Goal: Navigation & Orientation: Find specific page/section

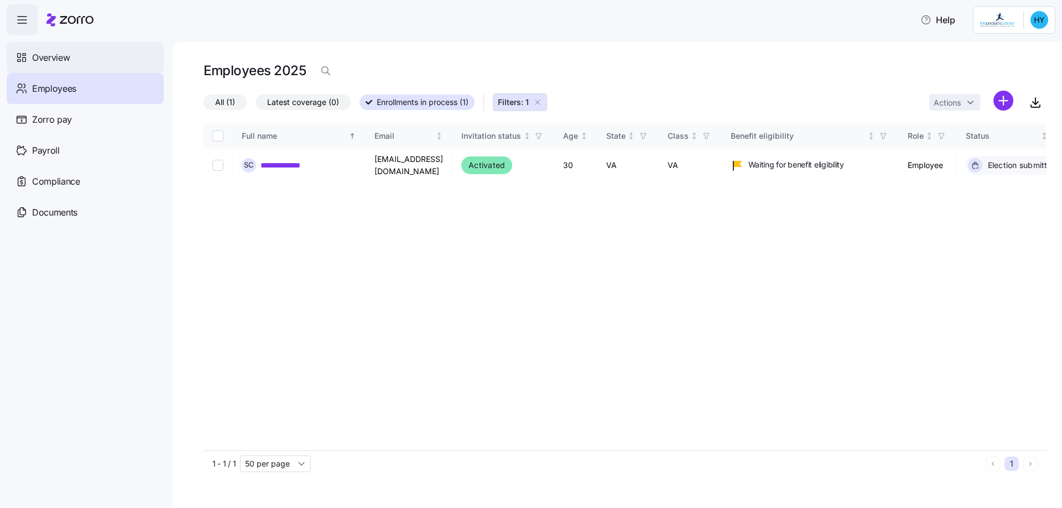
click at [38, 55] on span "Overview" at bounding box center [51, 58] width 38 height 14
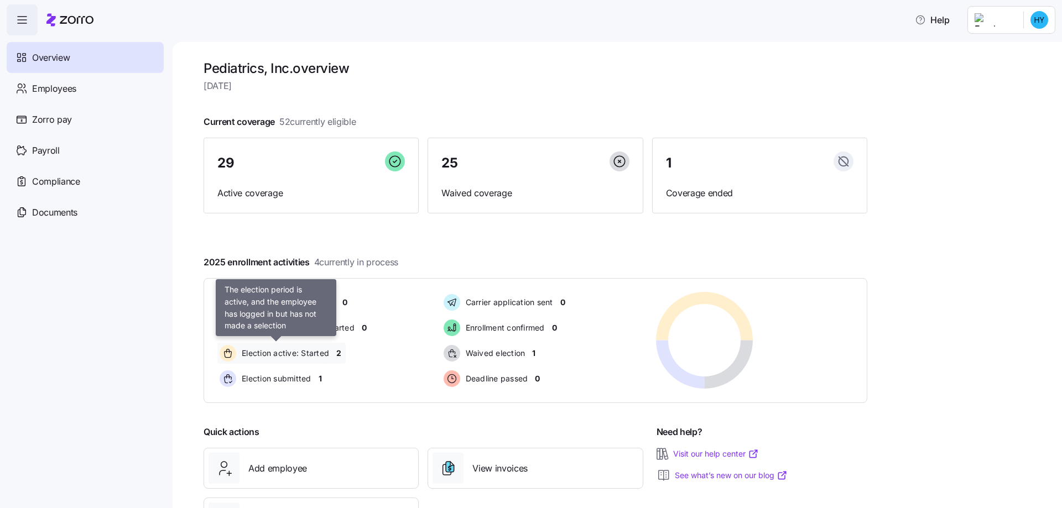
click at [273, 350] on span "Election active: Started" at bounding box center [283, 353] width 91 height 11
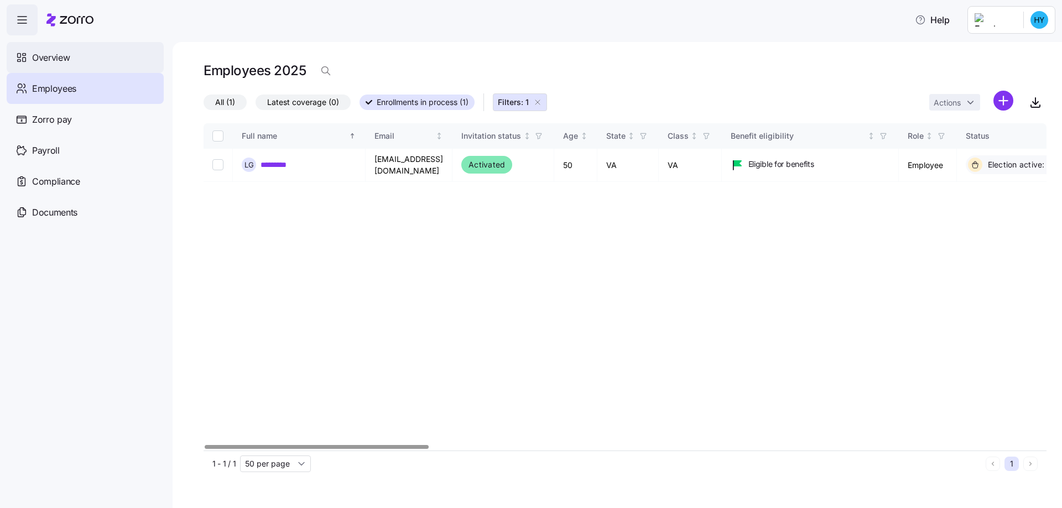
click at [70, 59] on span "Overview" at bounding box center [51, 58] width 38 height 14
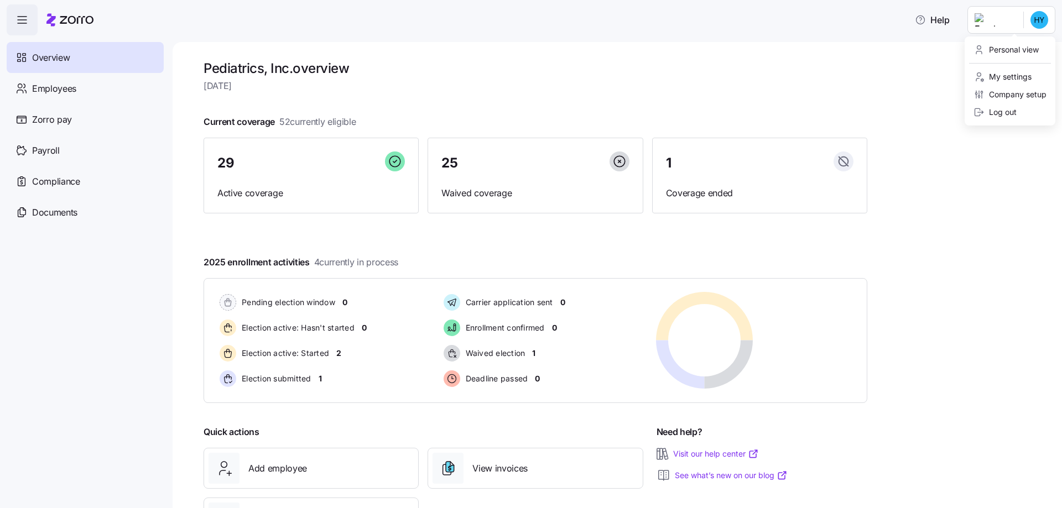
click at [1037, 20] on html "Help Overview Employees Zorro pay Payroll Compliance Documents Pediatrics, Inc.…" at bounding box center [531, 251] width 1062 height 502
drag, startPoint x: 984, startPoint y: 115, endPoint x: 857, endPoint y: 18, distance: 159.8
click at [984, 114] on icon at bounding box center [978, 112] width 11 height 11
